Goal: Check status: Check status

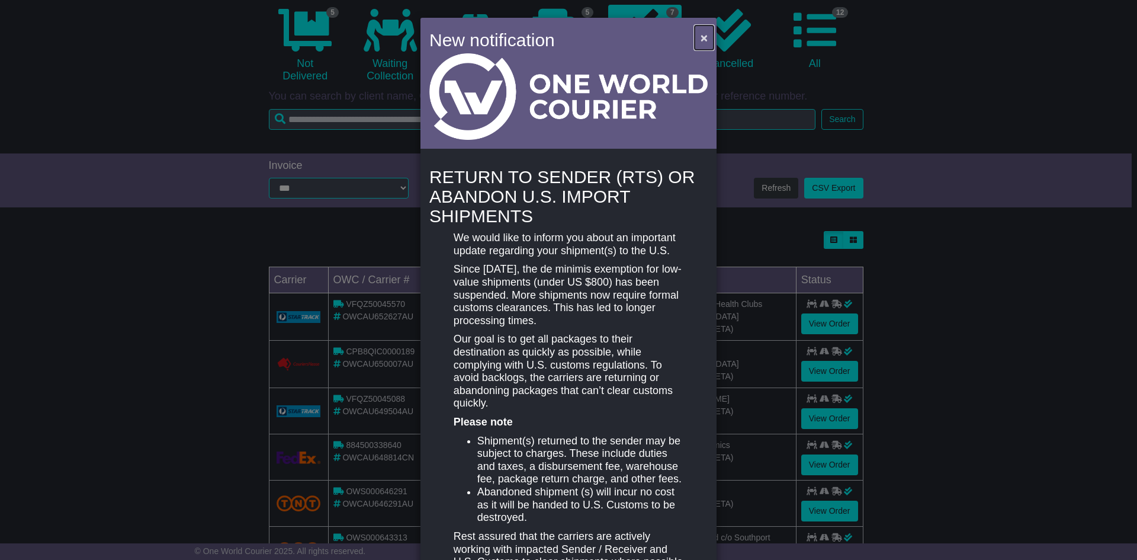
click at [696, 39] on button "×" at bounding box center [704, 37] width 19 height 24
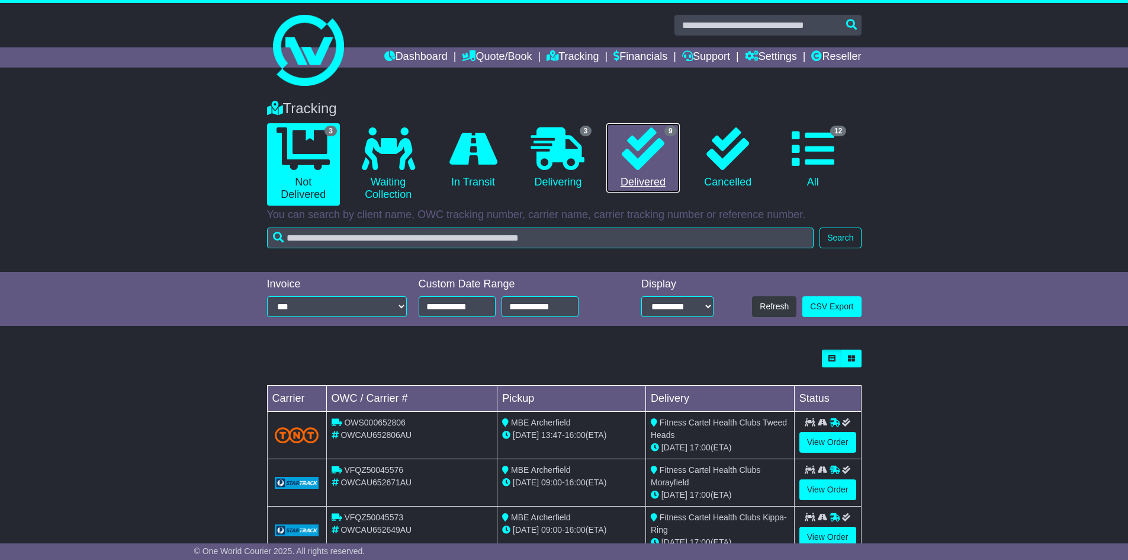
click at [632, 144] on icon at bounding box center [643, 148] width 43 height 43
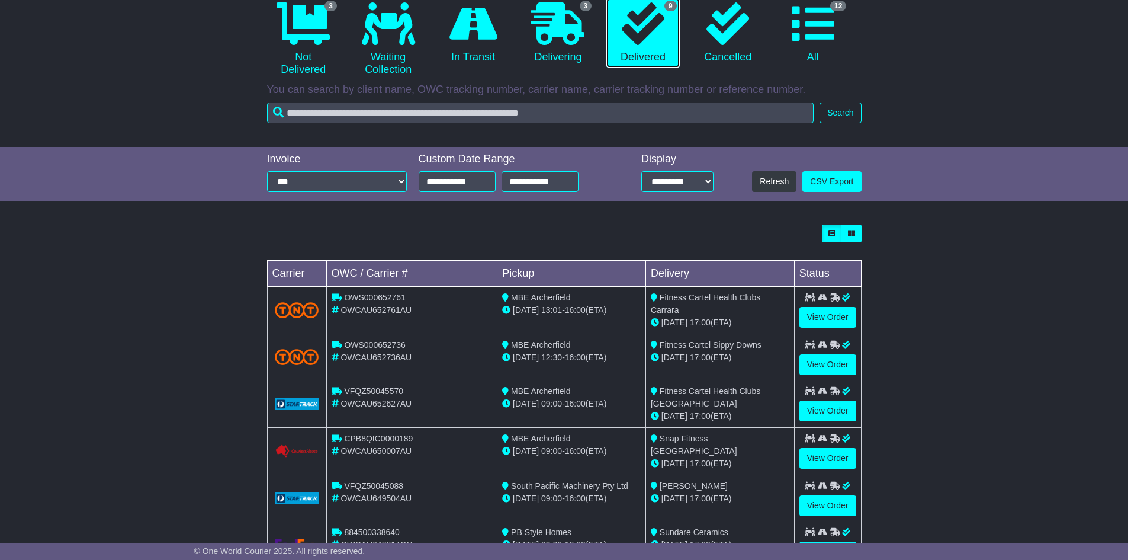
scroll to position [237, 0]
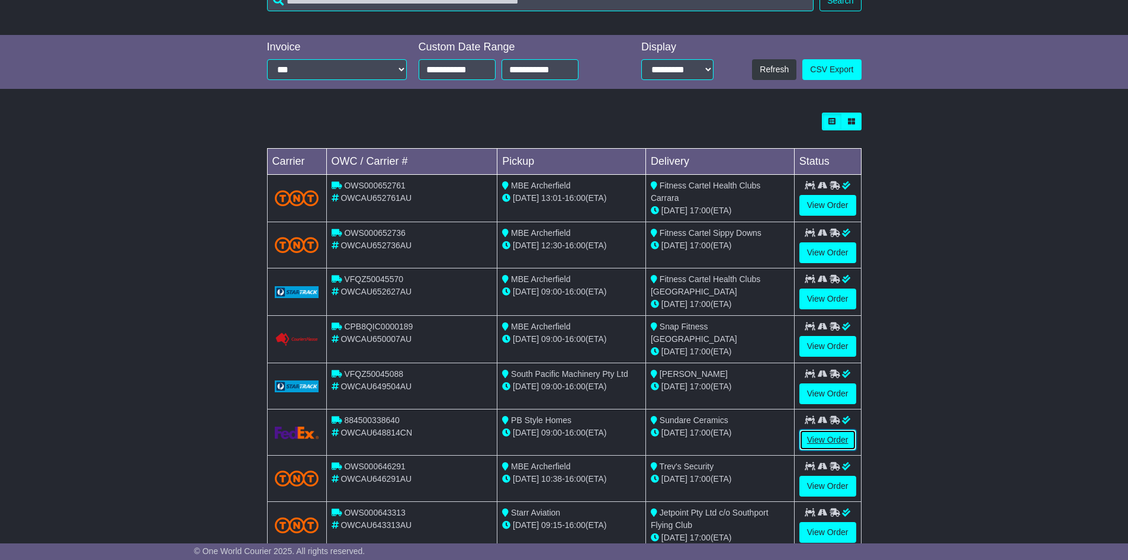
click at [842, 438] on link "View Order" at bounding box center [828, 439] width 57 height 21
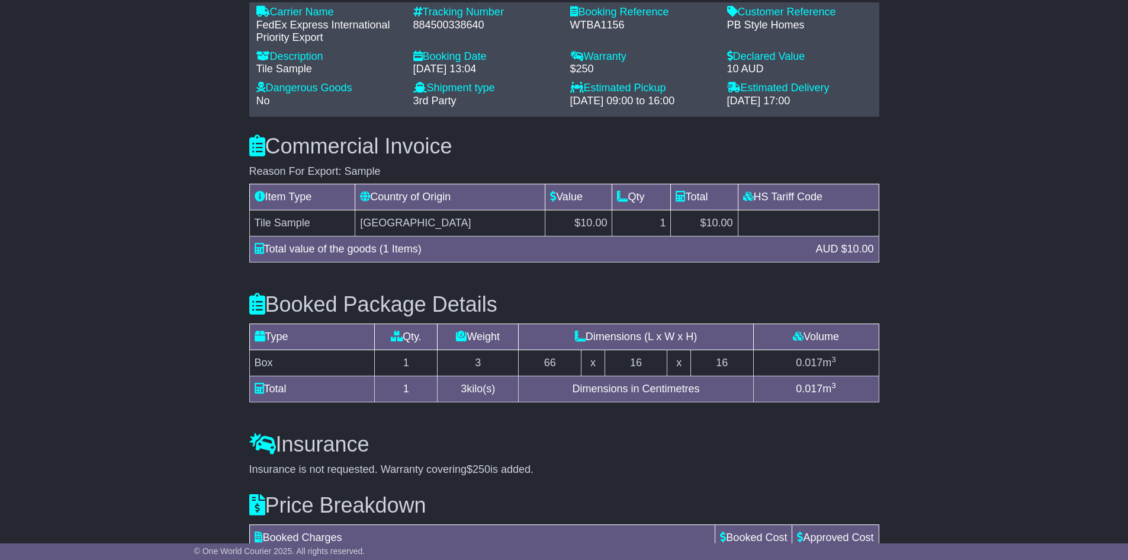
scroll to position [1039, 0]
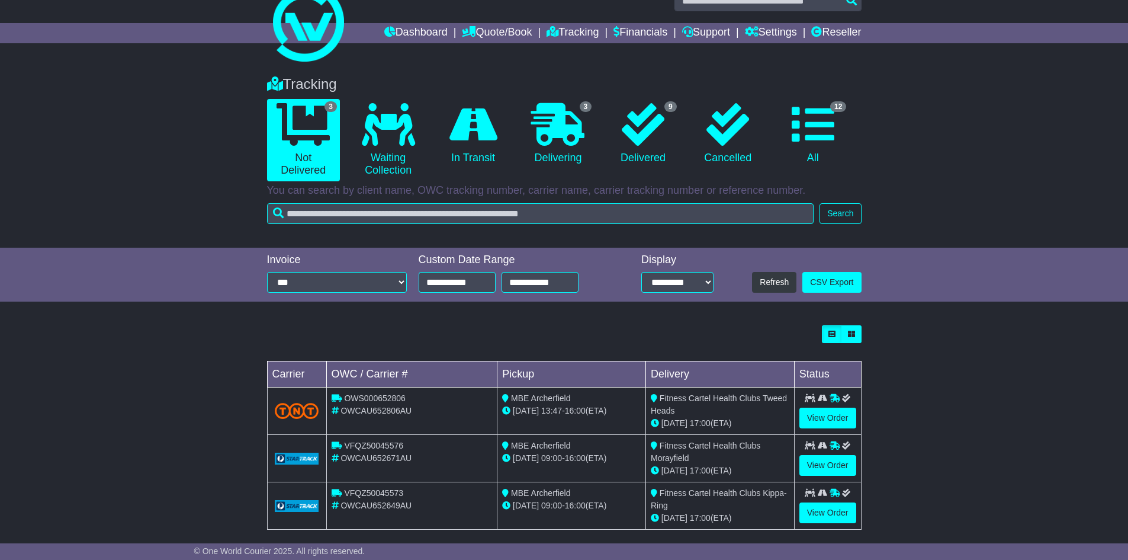
scroll to position [36, 0]
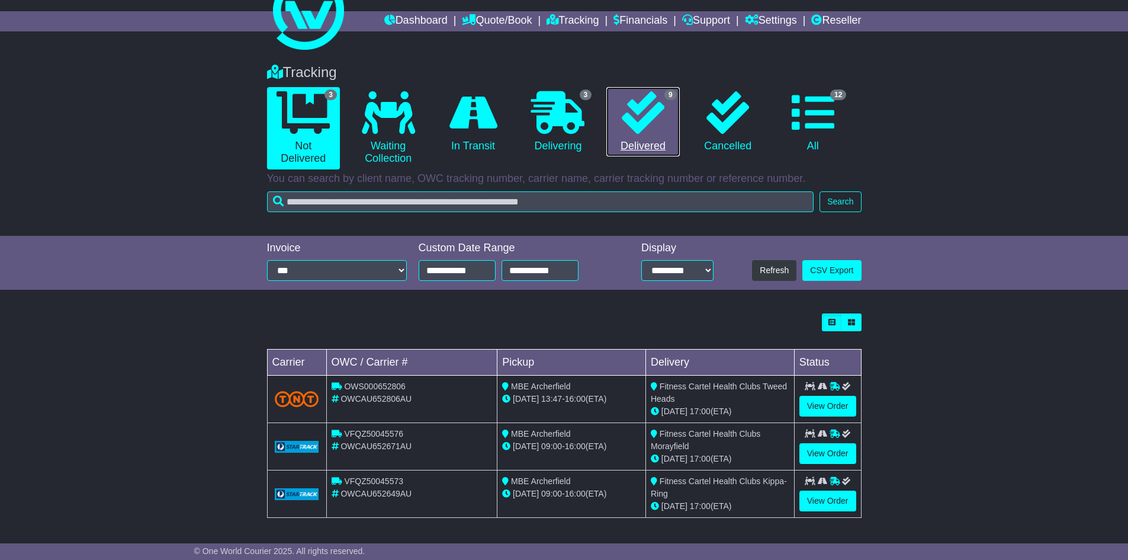
click at [642, 126] on icon at bounding box center [643, 112] width 43 height 43
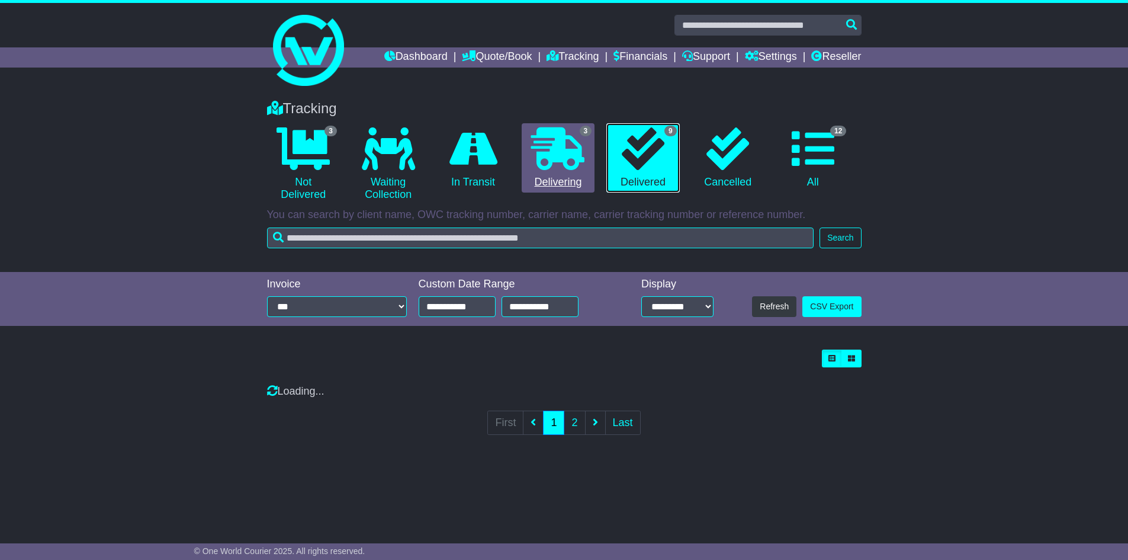
scroll to position [0, 0]
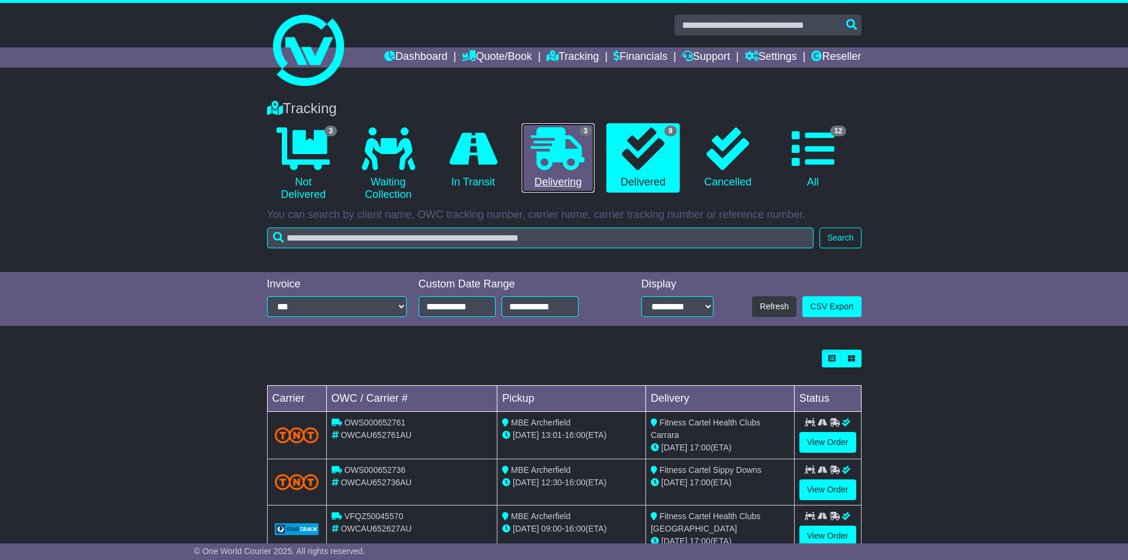
click at [564, 168] on icon at bounding box center [557, 148] width 53 height 43
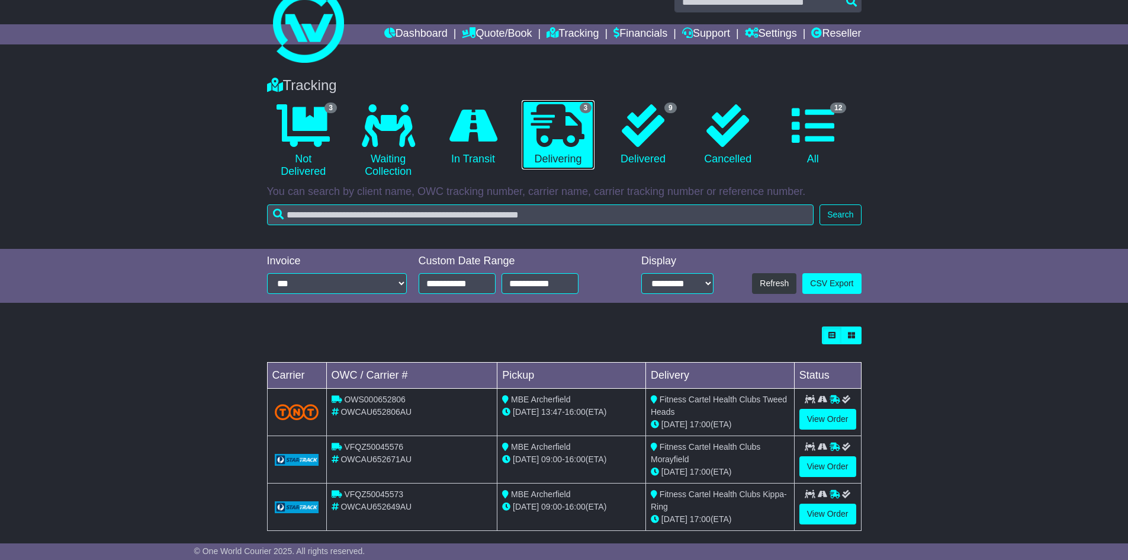
scroll to position [36, 0]
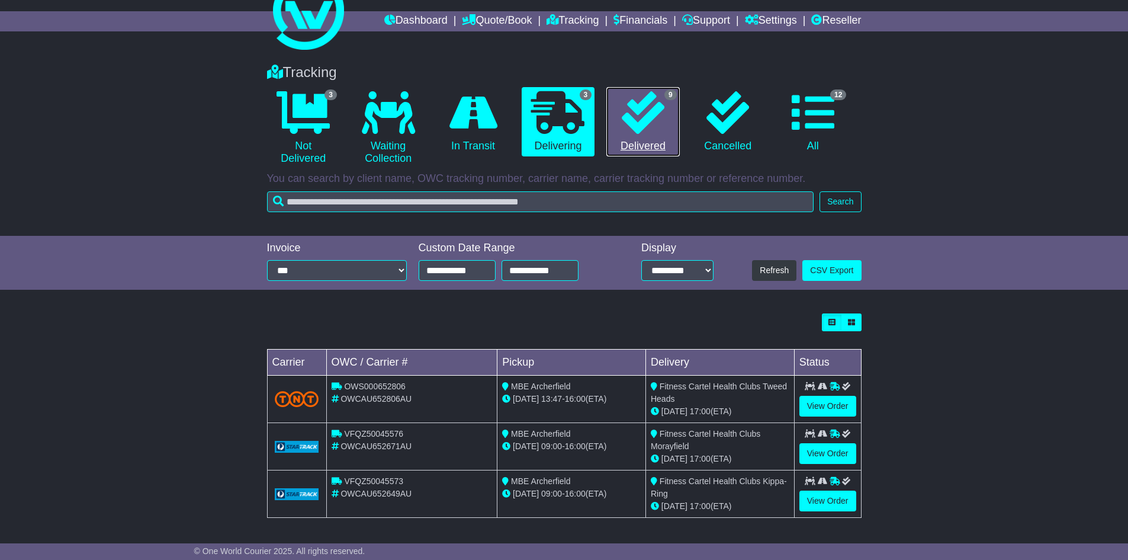
click at [628, 103] on icon at bounding box center [643, 112] width 43 height 43
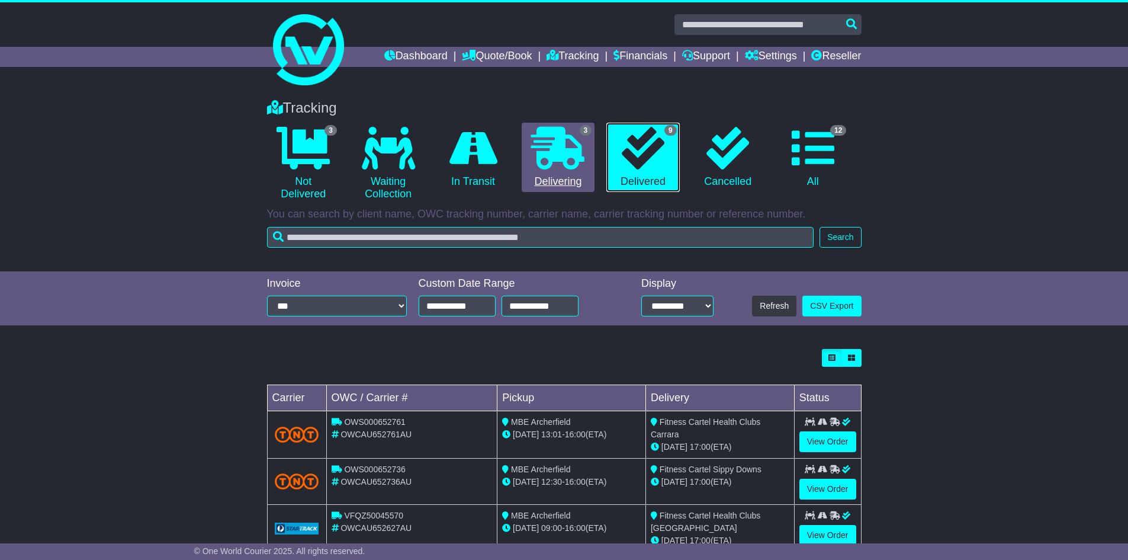
scroll to position [0, 0]
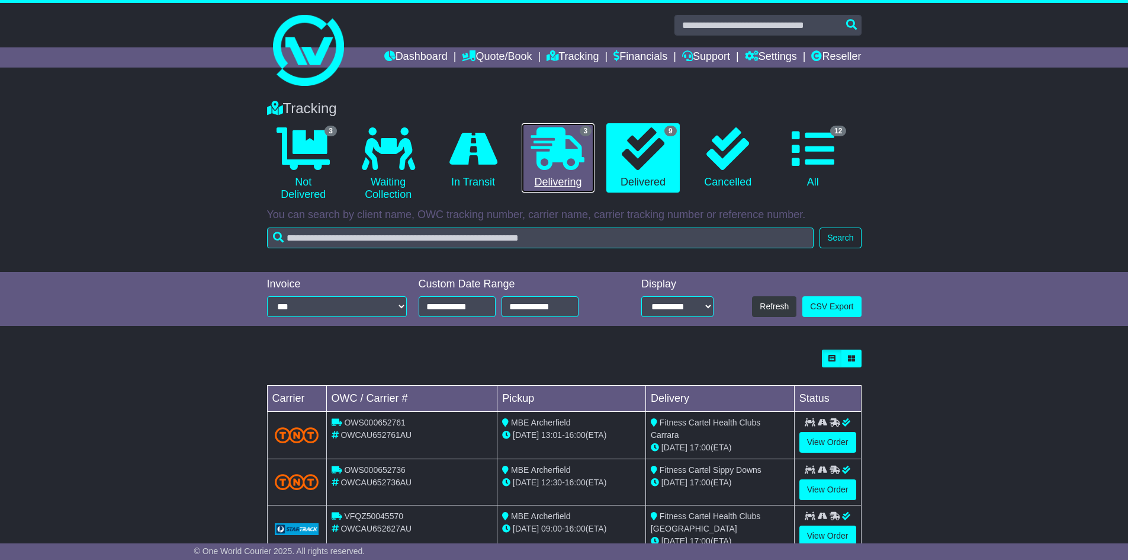
click at [548, 140] on icon at bounding box center [557, 148] width 53 height 43
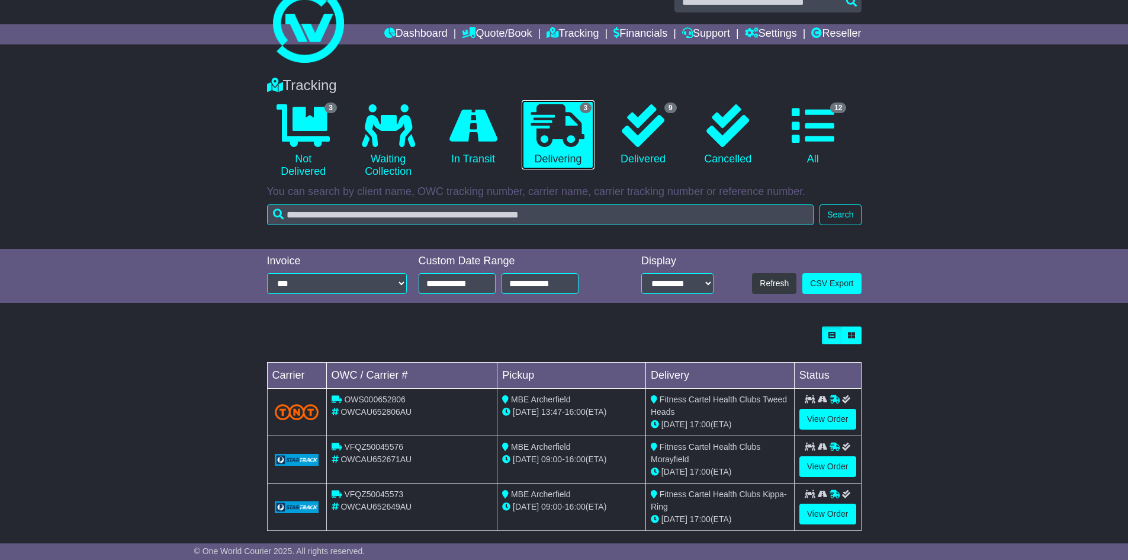
scroll to position [36, 0]
